Goal: Task Accomplishment & Management: Use online tool/utility

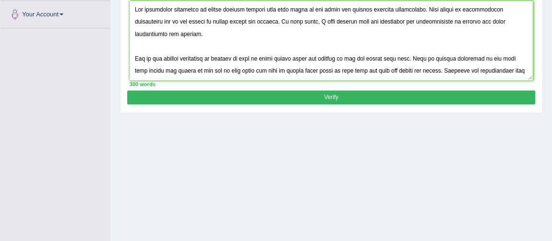
scroll to position [48, 0]
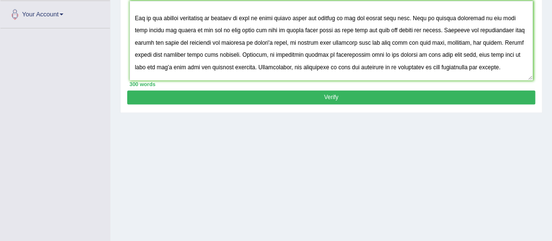
click at [182, 28] on textarea at bounding box center [332, 40] width 404 height 79
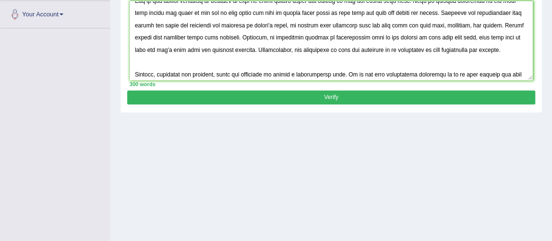
scroll to position [88, 0]
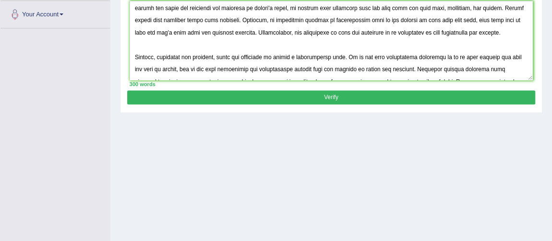
click at [434, 33] on textarea at bounding box center [332, 40] width 404 height 79
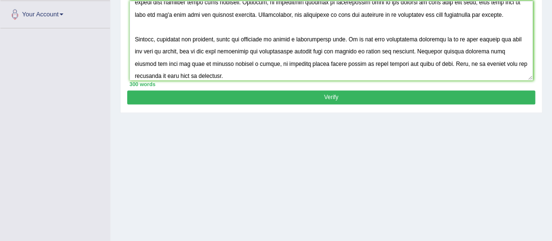
click at [350, 36] on textarea at bounding box center [332, 40] width 404 height 79
click at [437, 37] on textarea at bounding box center [332, 40] width 404 height 79
click at [360, 52] on textarea at bounding box center [332, 40] width 404 height 79
click at [354, 51] on textarea at bounding box center [332, 40] width 404 height 79
click at [408, 53] on textarea at bounding box center [332, 40] width 404 height 79
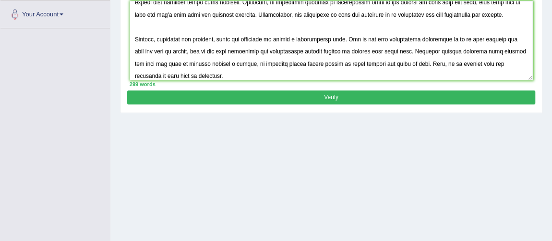
scroll to position [130, 0]
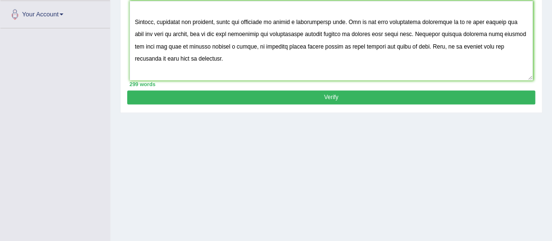
click at [229, 45] on textarea at bounding box center [332, 40] width 404 height 79
click at [241, 45] on textarea at bounding box center [332, 40] width 404 height 79
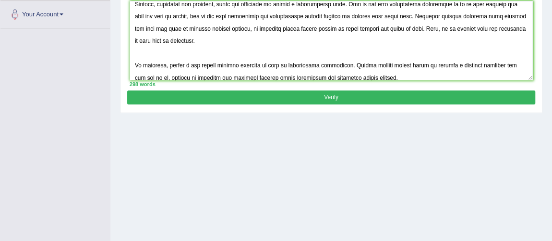
scroll to position [158, 0]
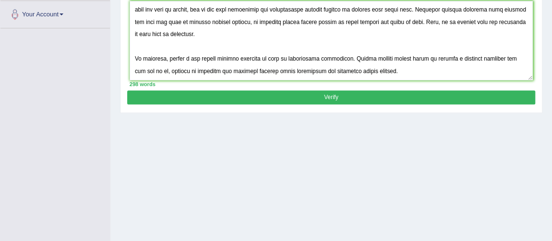
click at [167, 72] on textarea at bounding box center [332, 40] width 404 height 79
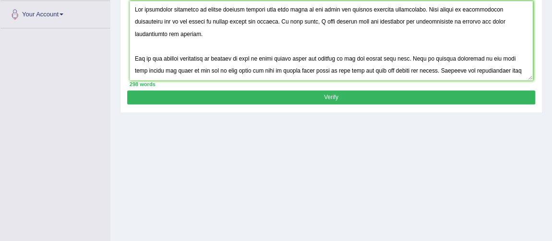
scroll to position [0, 0]
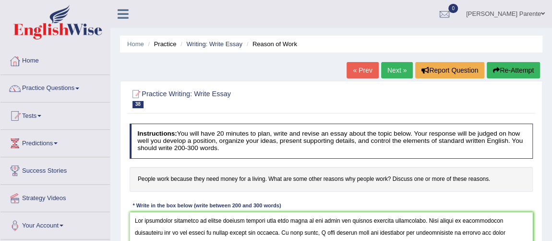
drag, startPoint x: 385, startPoint y: 72, endPoint x: 134, endPoint y: 139, distance: 259.8
click at [134, 139] on div "Instructions: You will have 20 minutes to plan, write and revise an essay about…" at bounding box center [331, 210] width 408 height 181
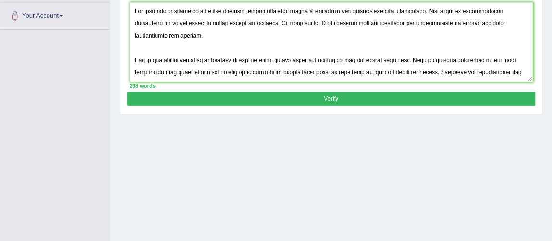
scroll to position [215, 0]
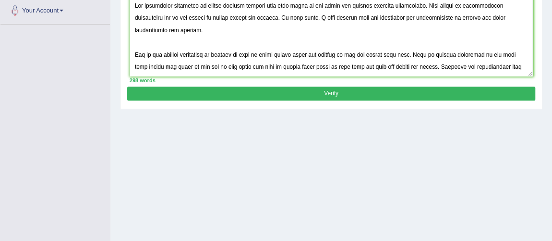
type textarea "The increasing influence of people working because they need money on our lives…"
click at [438, 93] on button "Verify" at bounding box center [331, 93] width 408 height 14
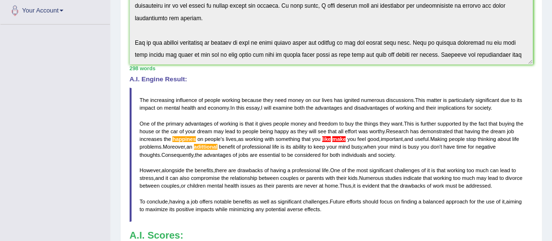
click at [518, 76] on h4 "A.I. Engine Result:" at bounding box center [332, 79] width 404 height 7
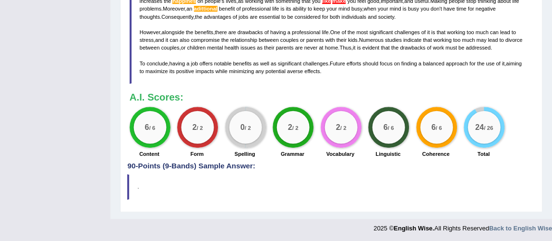
scroll to position [0, 0]
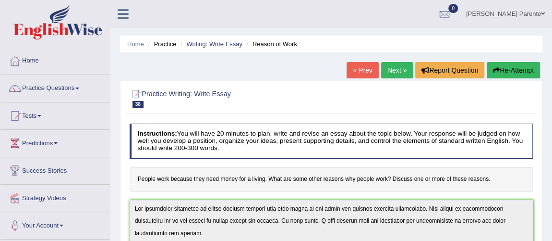
click at [389, 77] on link "Next »" at bounding box center [397, 70] width 32 height 16
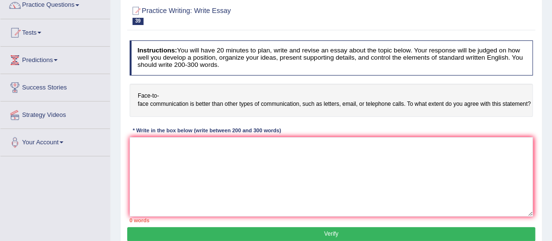
scroll to position [96, 0]
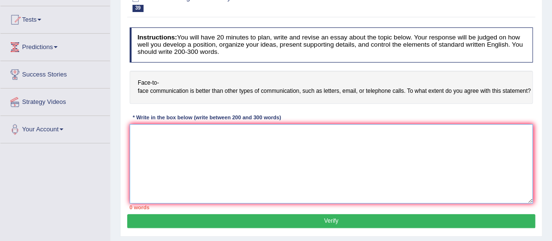
click at [380, 128] on textarea at bounding box center [332, 163] width 404 height 79
type textarea "O"
